Goal: Find contact information: Find contact information

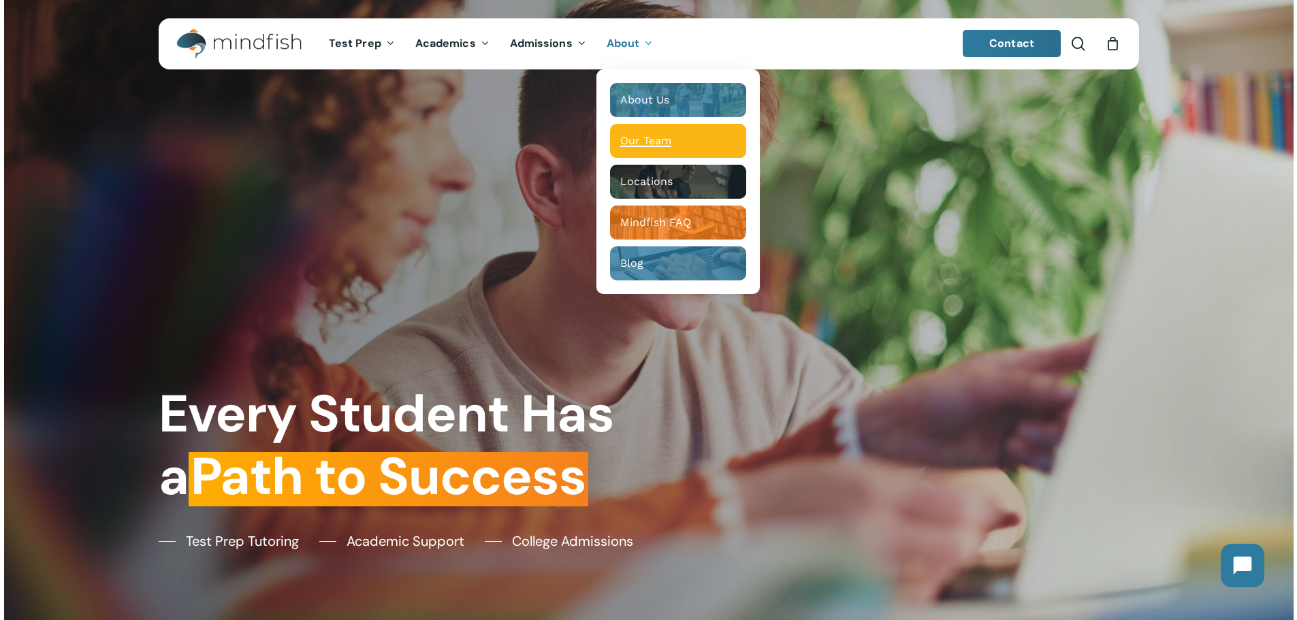
click at [637, 139] on span "Our Team" at bounding box center [645, 140] width 51 height 13
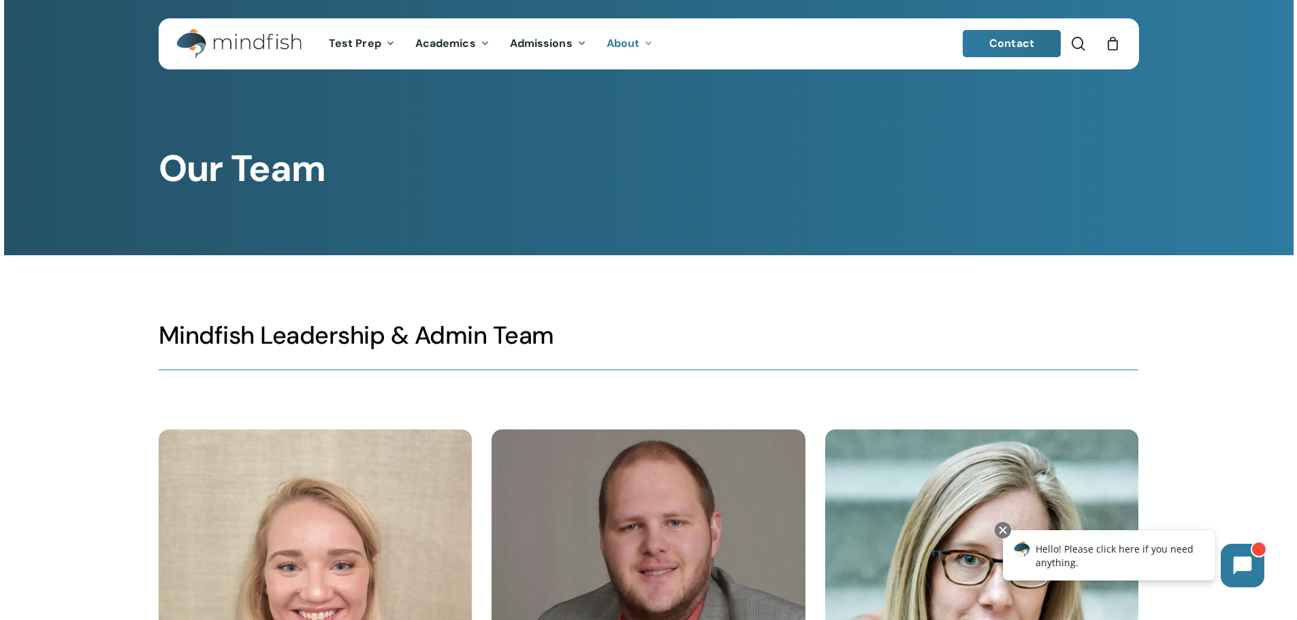
click at [1024, 37] on span "Contact" at bounding box center [1011, 43] width 45 height 14
